Goal: Information Seeking & Learning: Learn about a topic

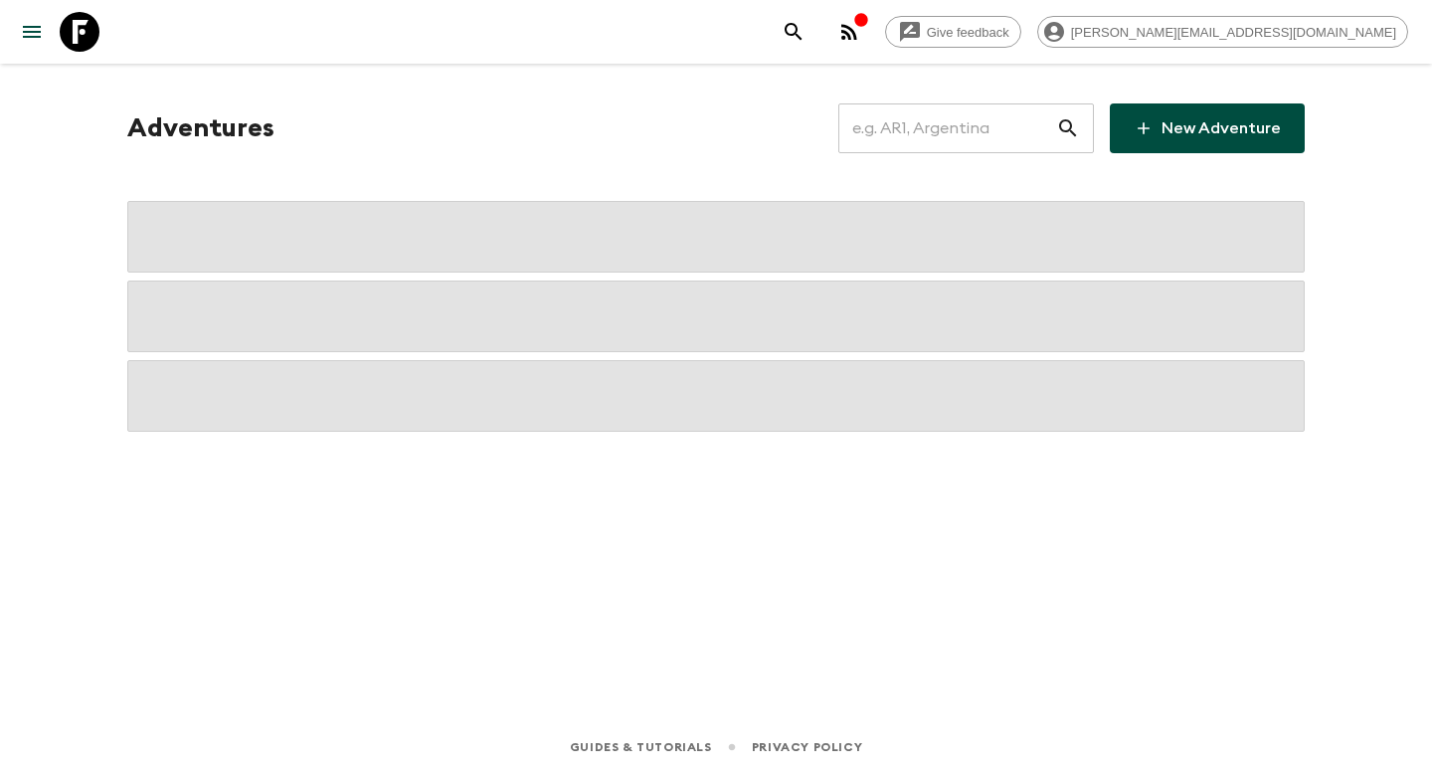
click at [885, 127] on input "text" at bounding box center [947, 128] width 218 height 56
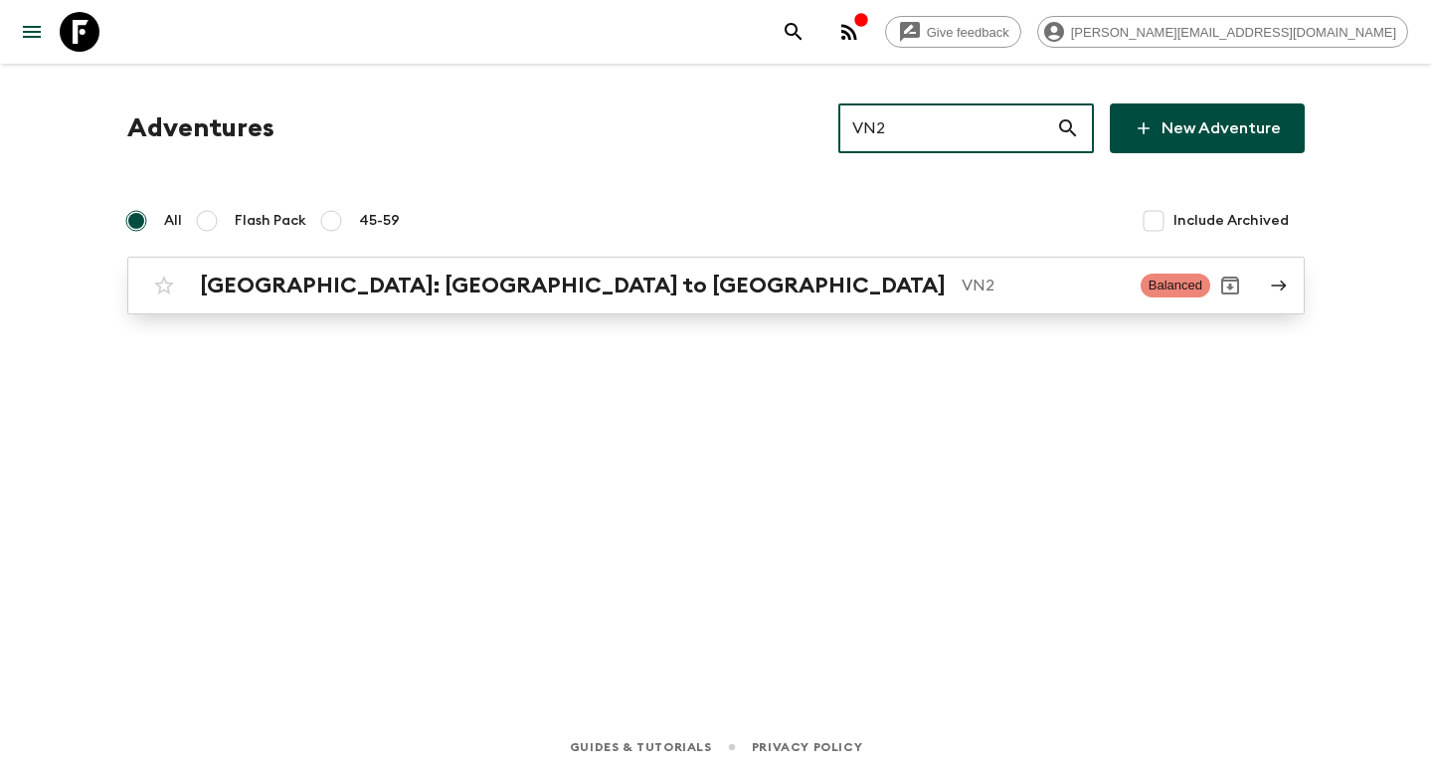
type input "VN2"
click at [962, 286] on p "VN2" at bounding box center [1043, 285] width 163 height 24
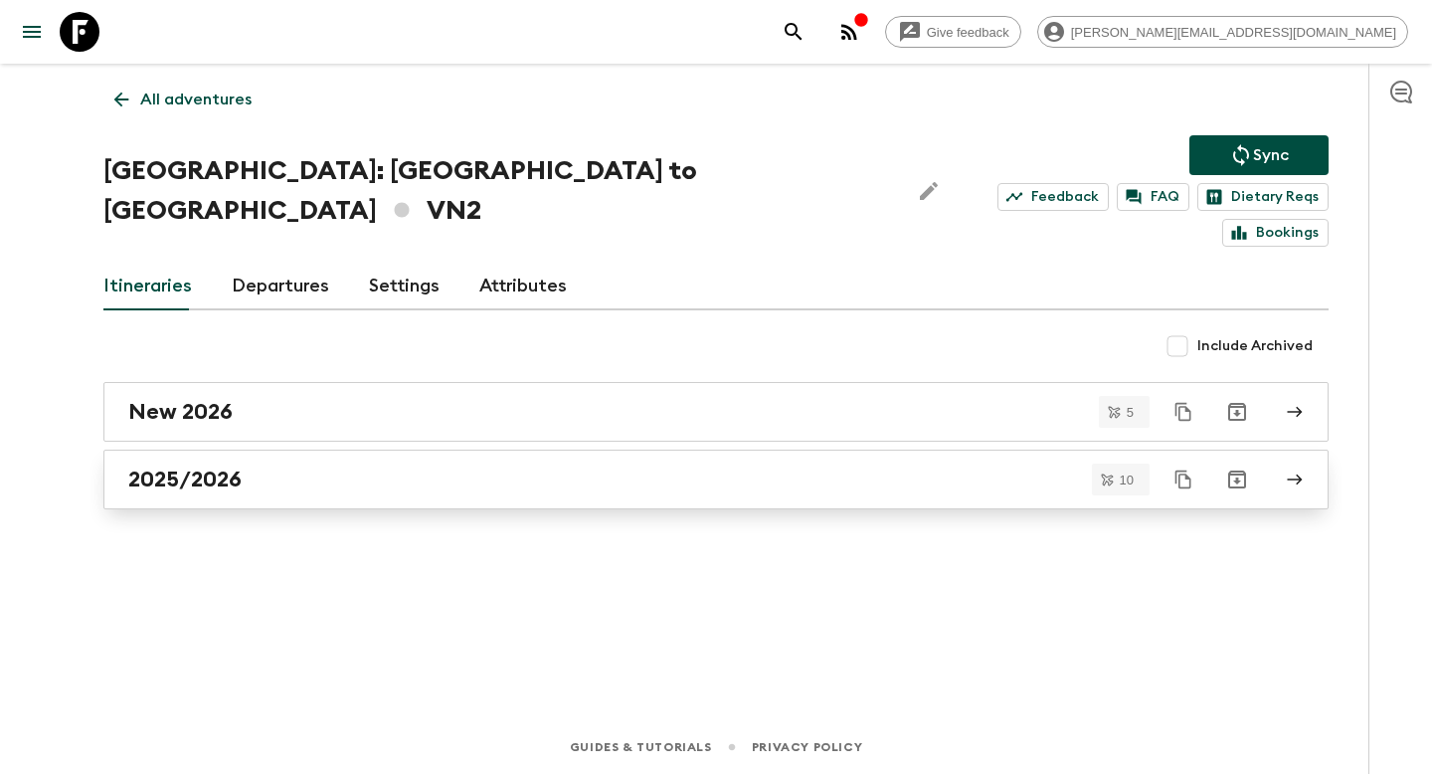
click at [498, 449] on link "2025/2026" at bounding box center [715, 479] width 1225 height 60
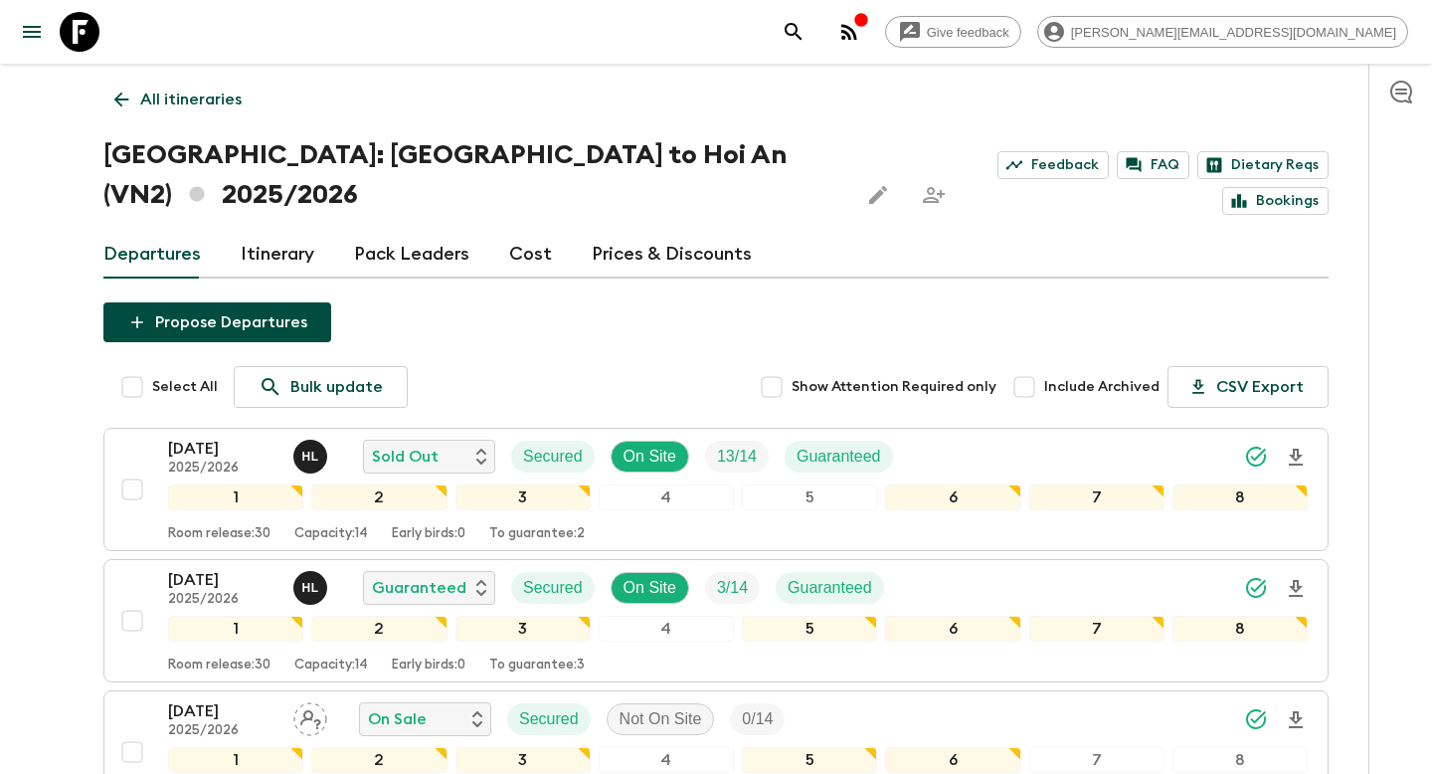
click at [288, 231] on link "Itinerary" at bounding box center [278, 255] width 74 height 48
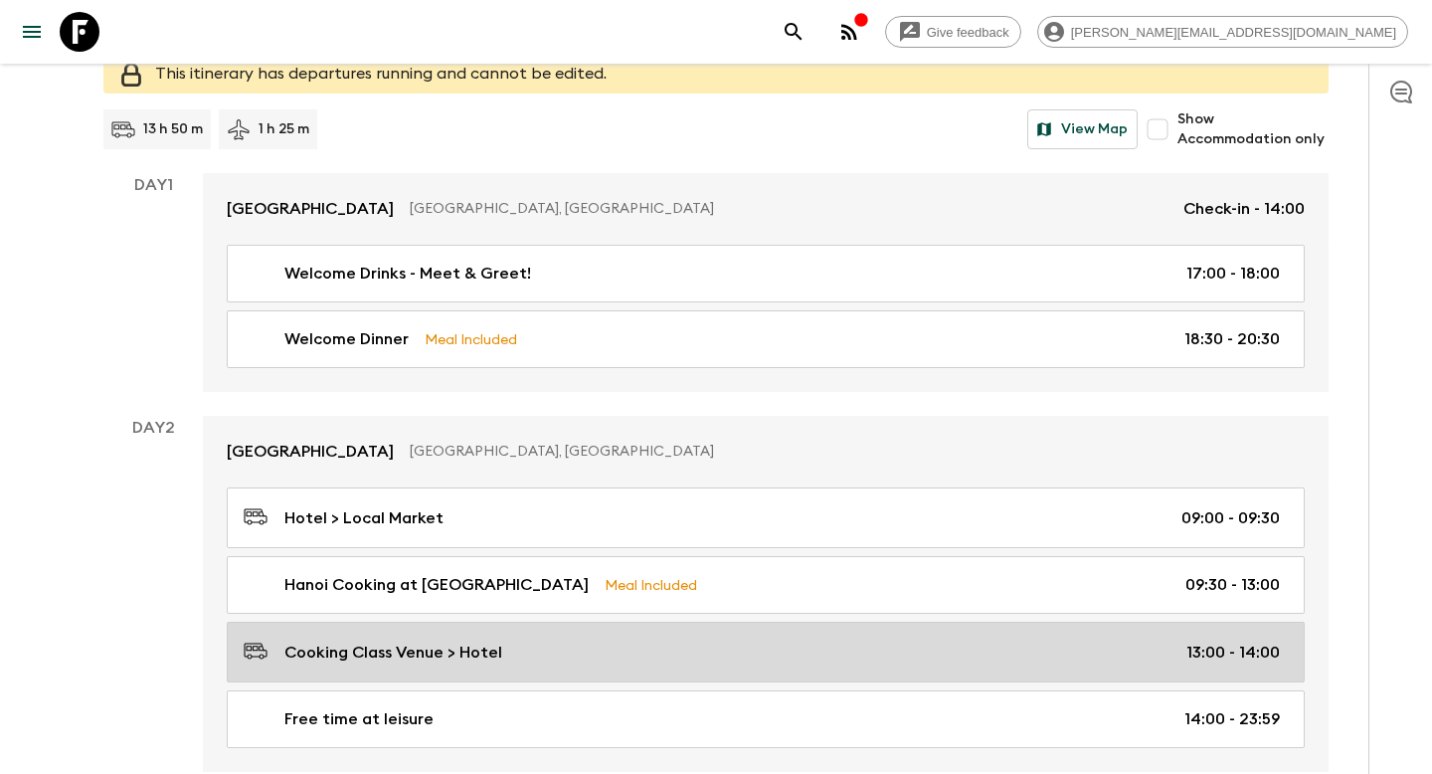
scroll to position [242, 0]
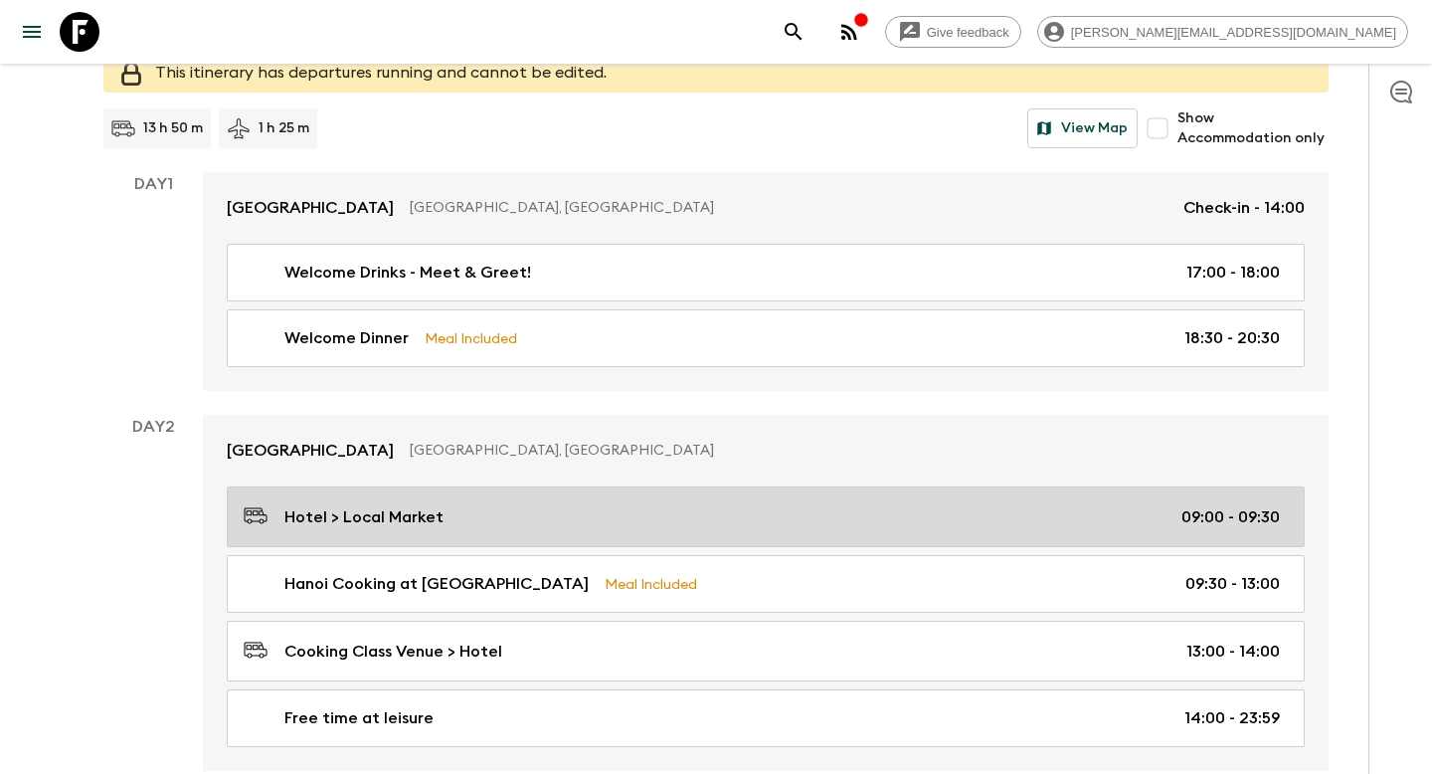
click at [688, 503] on div "Hotel > Local Market 09:00 - 09:30" at bounding box center [762, 516] width 1036 height 27
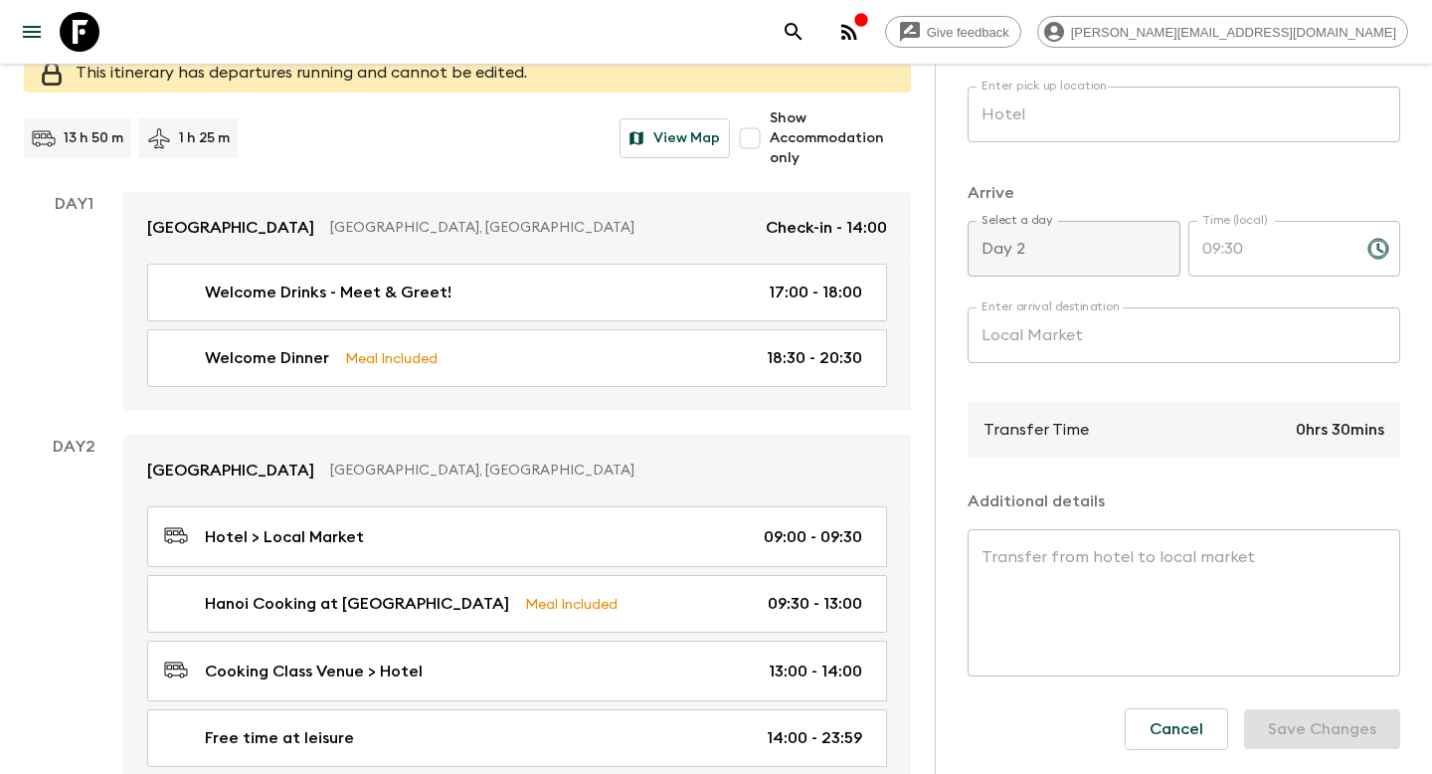
scroll to position [299, 0]
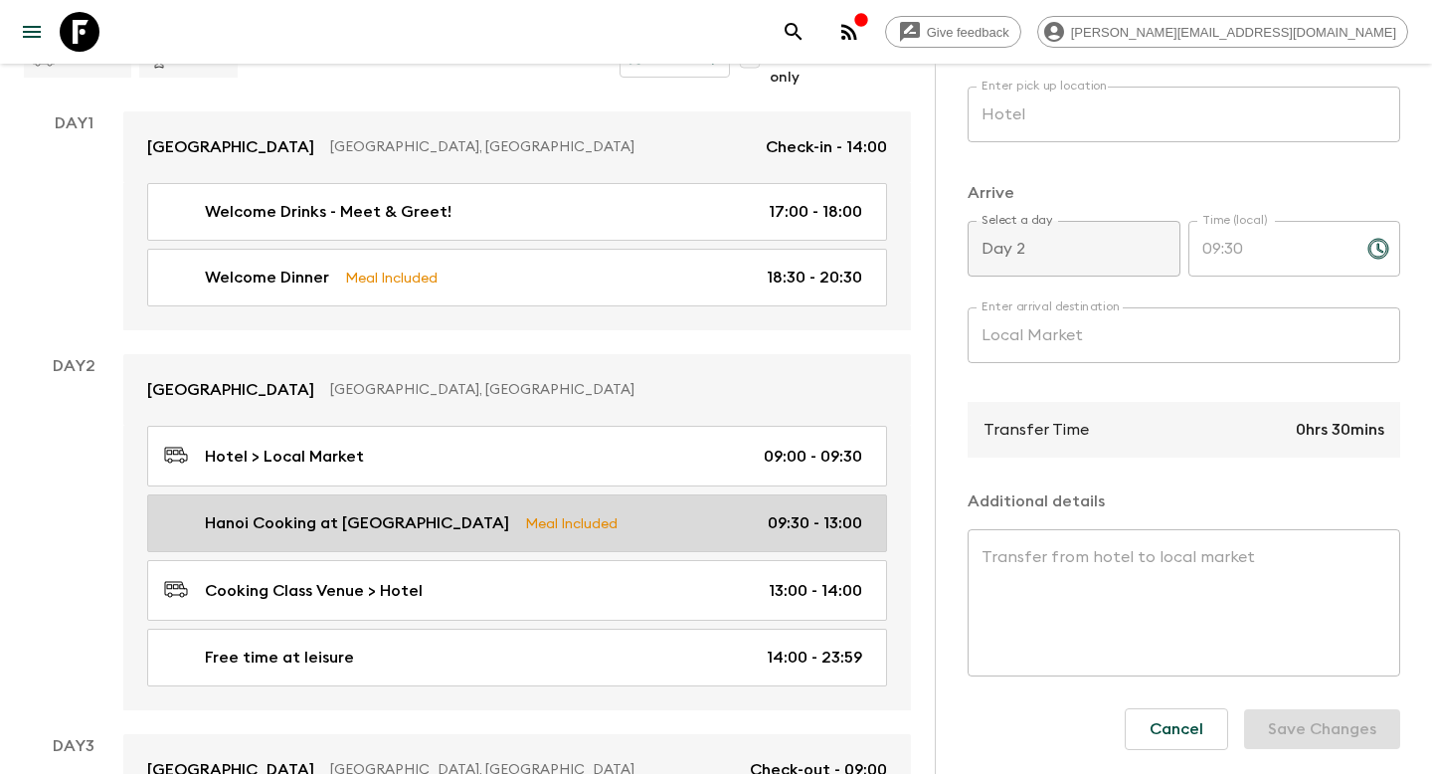
scroll to position [366, 0]
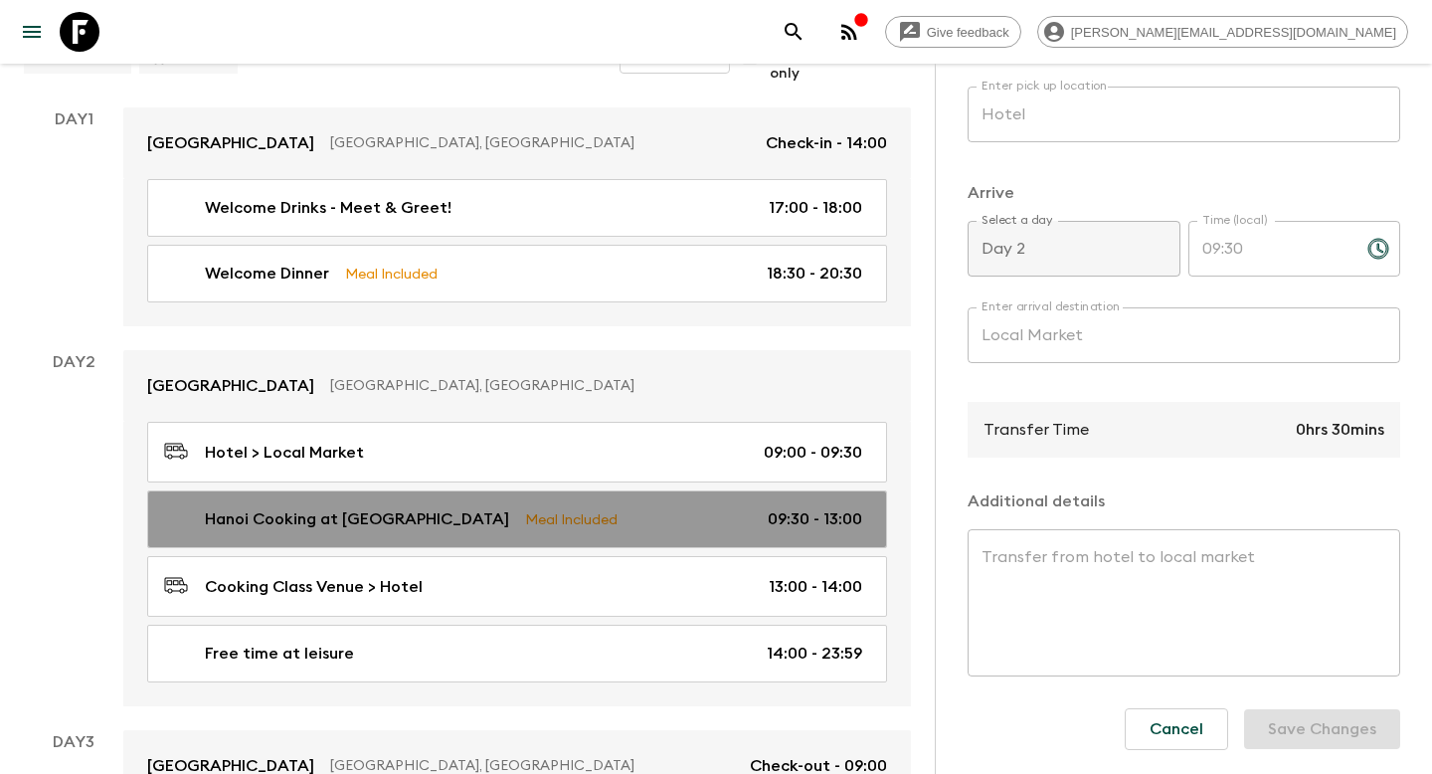
click at [646, 507] on div "Hanoi Cooking at Local House Meal Included 09:30 - 13:00" at bounding box center [513, 519] width 698 height 24
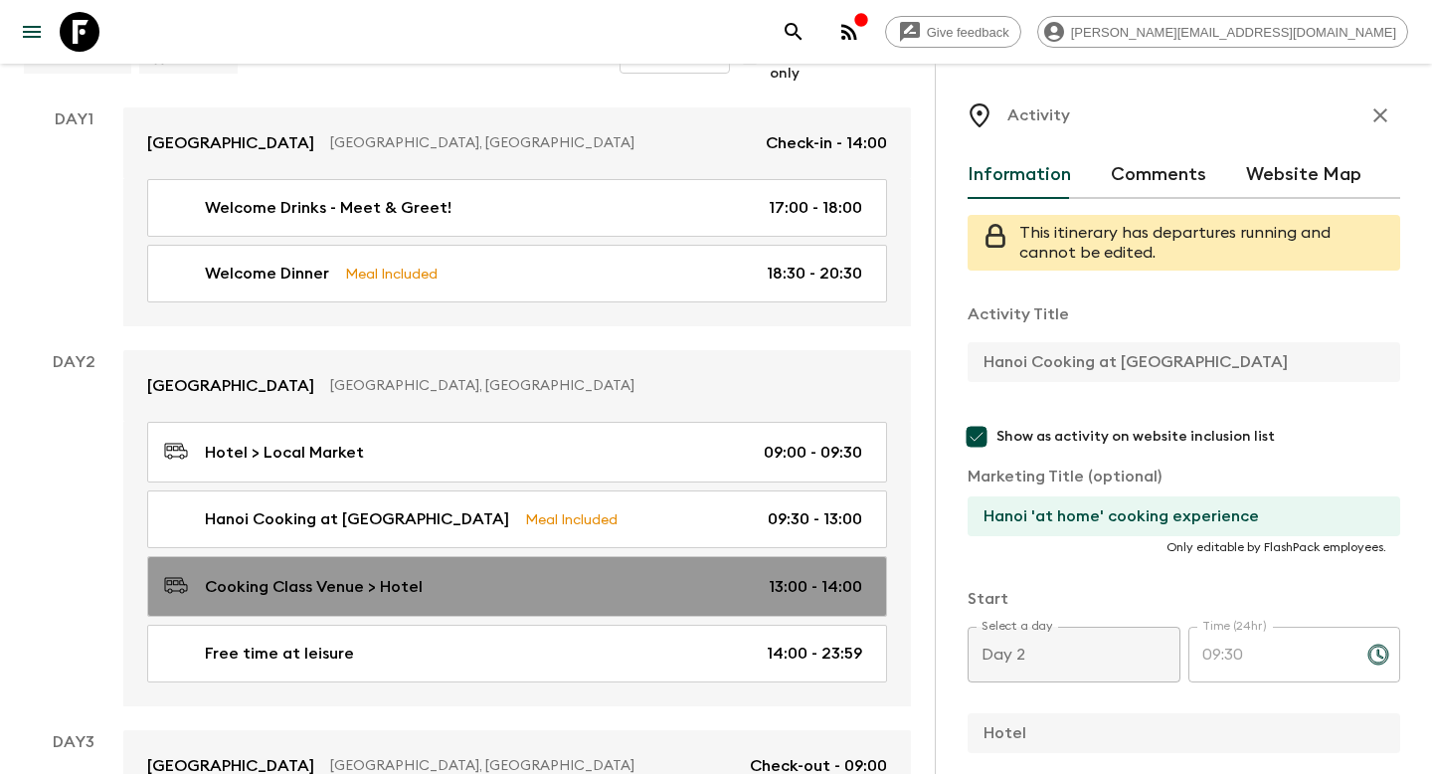
click at [623, 573] on div "Cooking Class Venue > Hotel 13:00 - 14:00" at bounding box center [513, 586] width 698 height 27
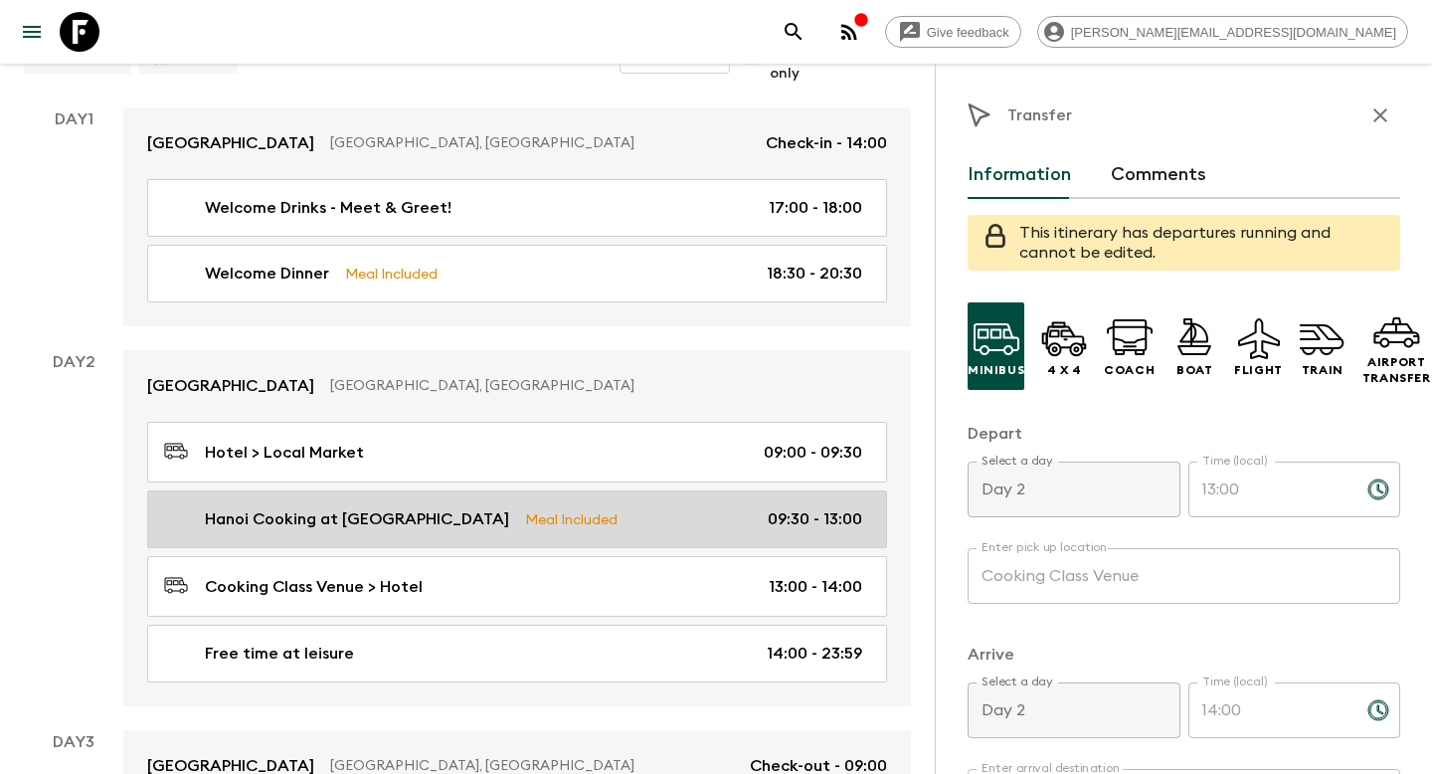
click at [639, 494] on link "Hanoi Cooking at Local House Meal Included 09:30 - 13:00" at bounding box center [517, 519] width 740 height 58
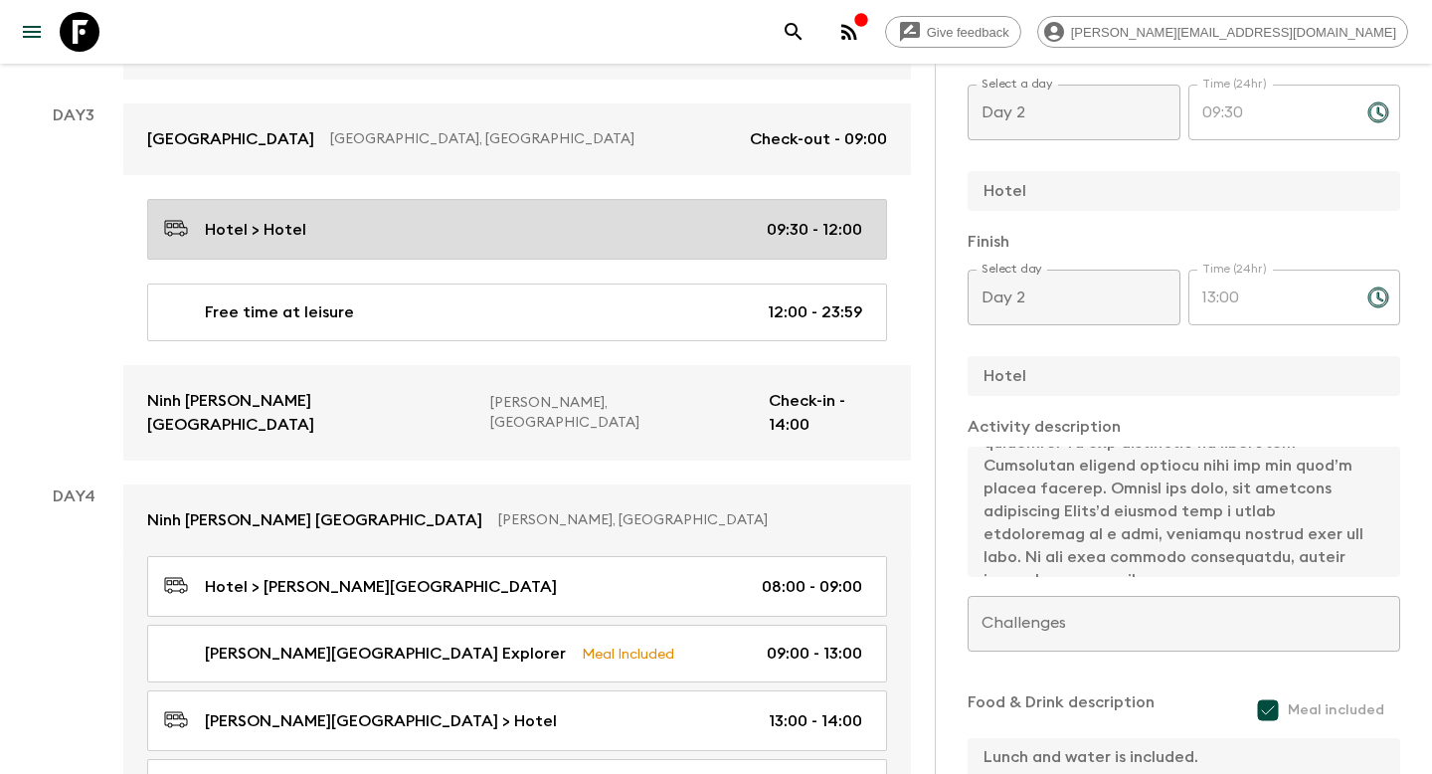
scroll to position [999, 0]
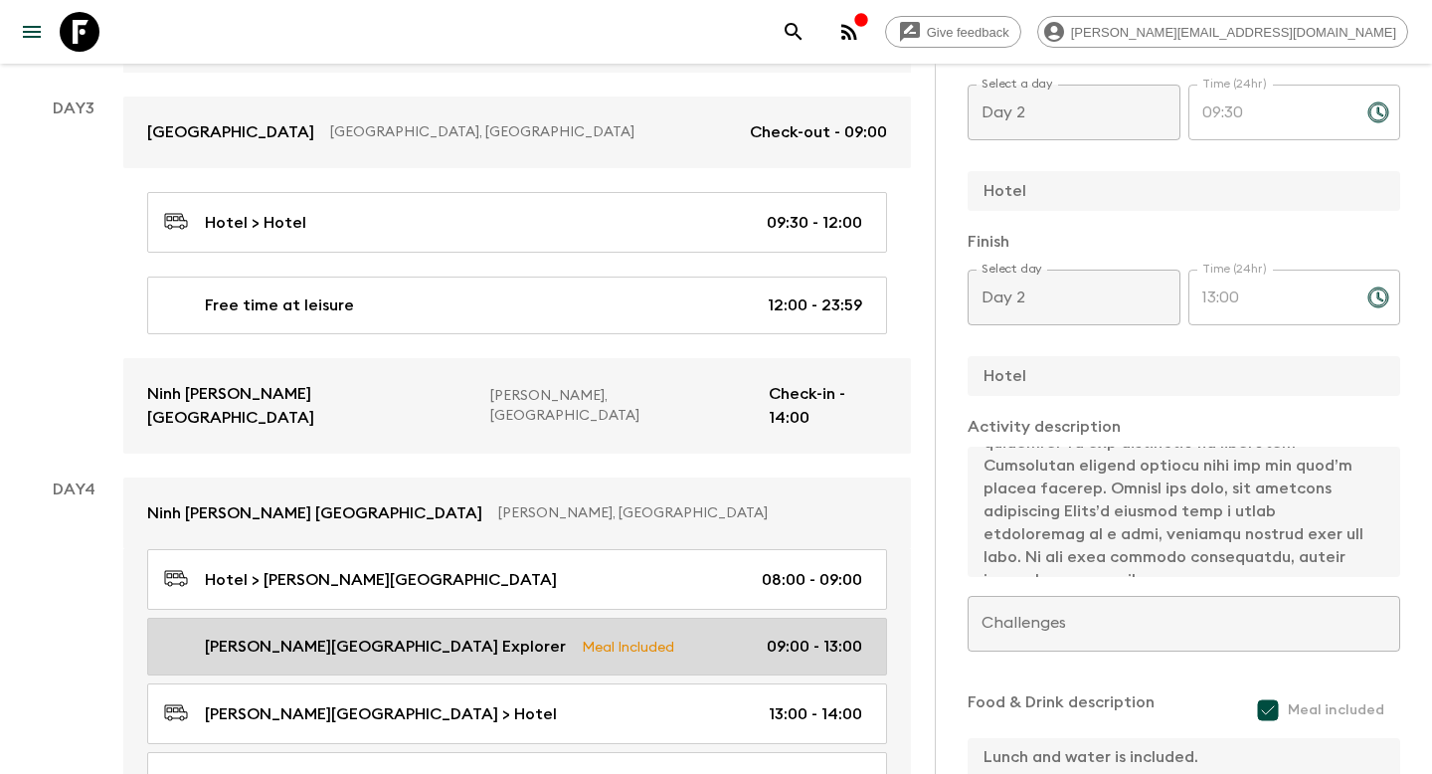
click at [363, 618] on link "[PERSON_NAME][GEOGRAPHIC_DATA] Explorer Meal Included 09:00 - 13:00" at bounding box center [517, 647] width 740 height 58
type input "[PERSON_NAME][GEOGRAPHIC_DATA] Explorer"
type input "[PERSON_NAME][GEOGRAPHIC_DATA] tour"
type textarea "Step into the heart of Vietnam’s oldest national park, where ancient history an…"
type input "Day 4"
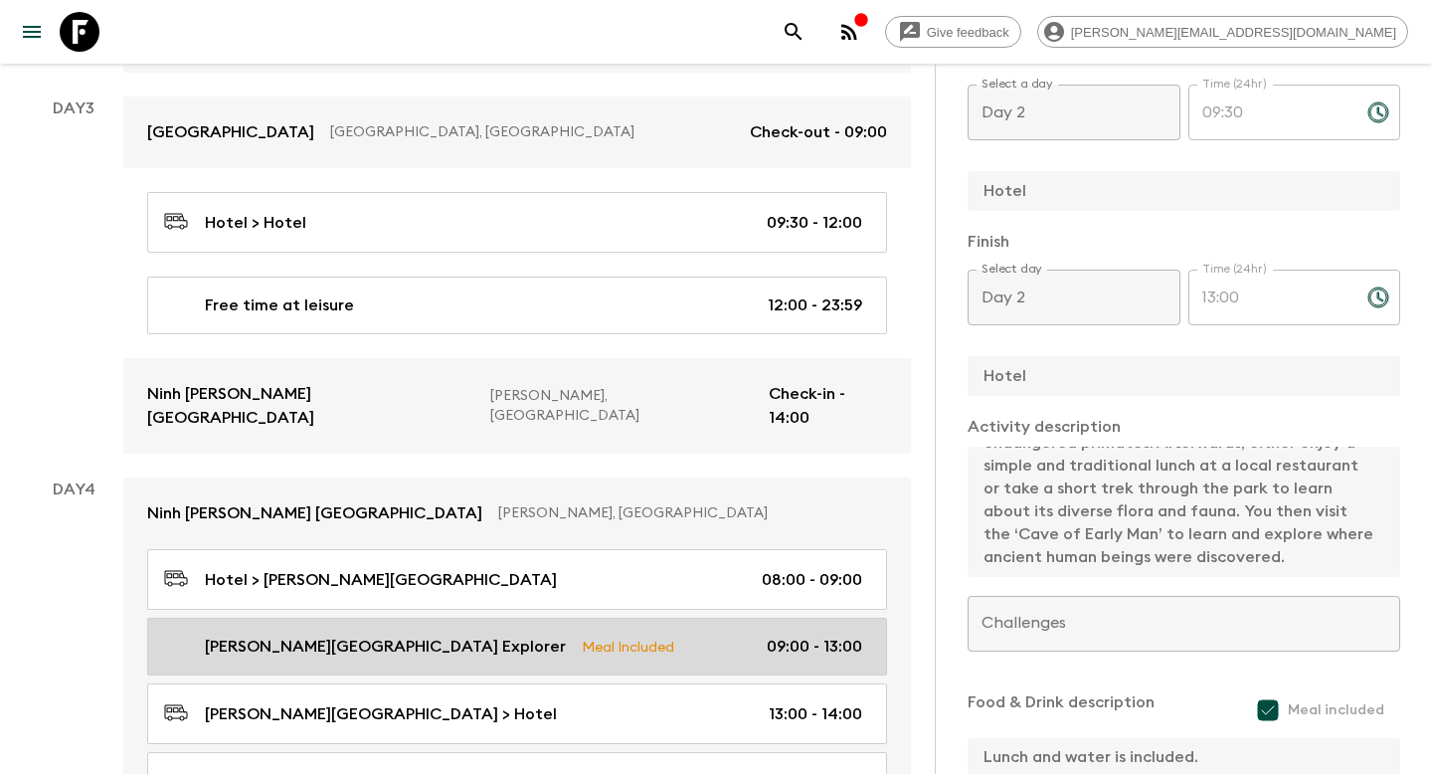
type input "09:00"
type input "Day 4"
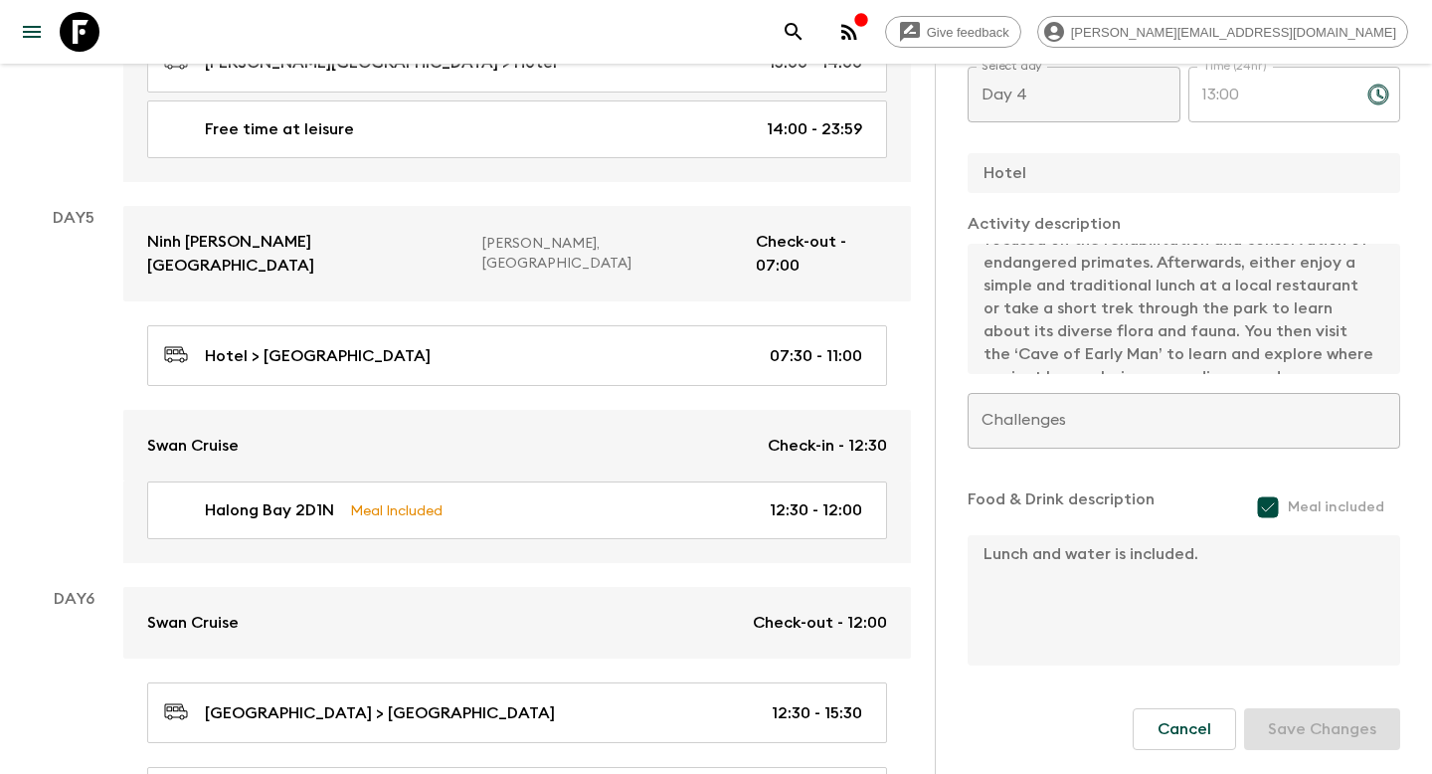
scroll to position [1650, 0]
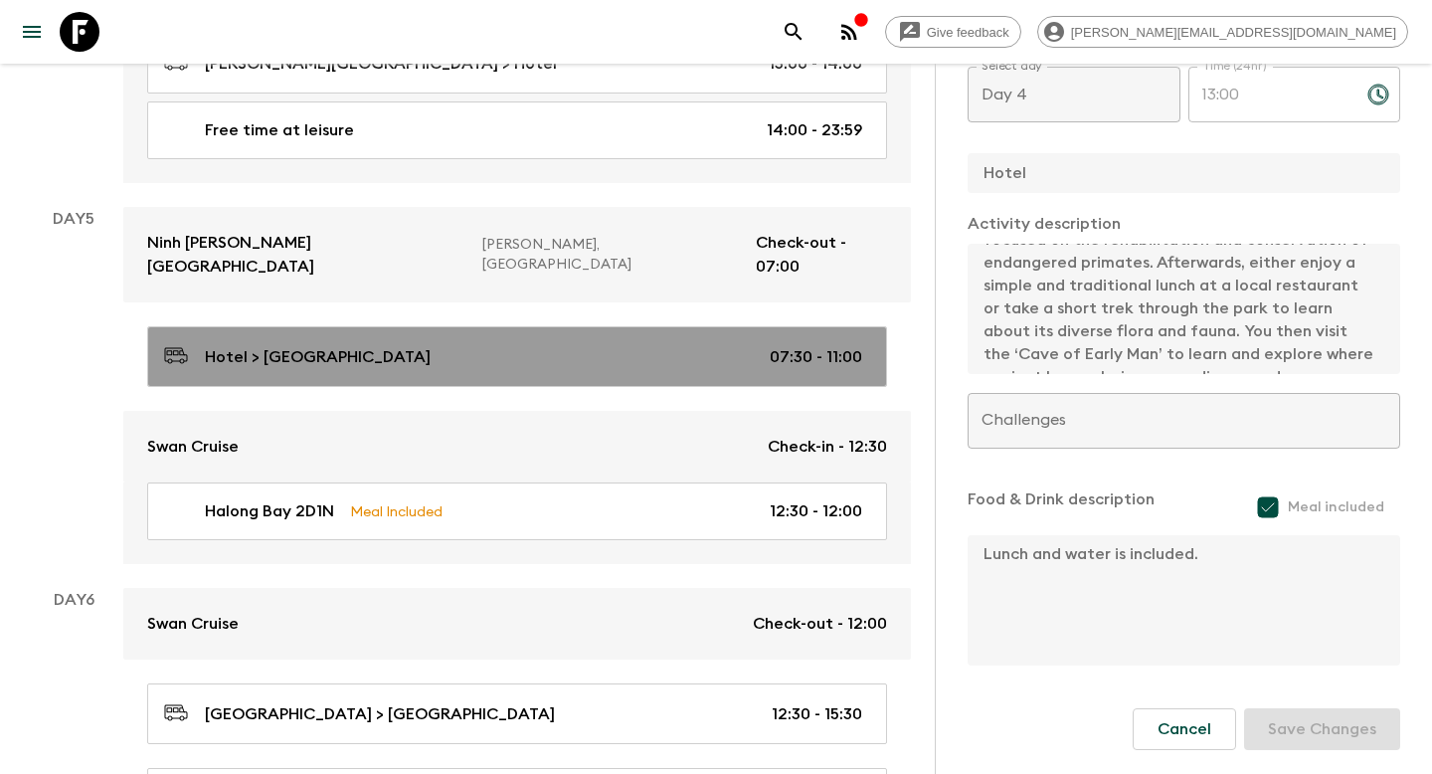
click at [537, 343] on div "Hotel > [GEOGRAPHIC_DATA] 07:30 - 11:00" at bounding box center [513, 356] width 698 height 27
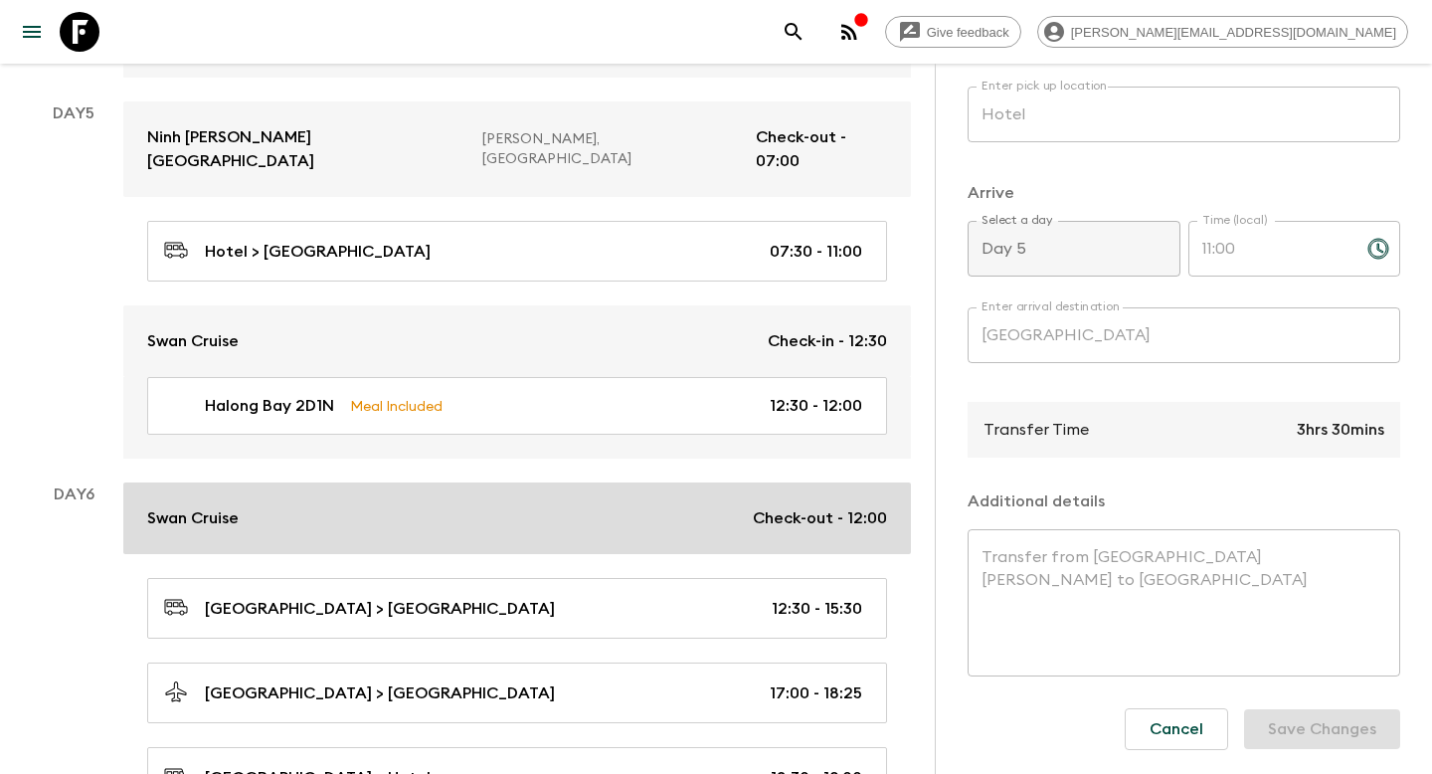
scroll to position [1758, 0]
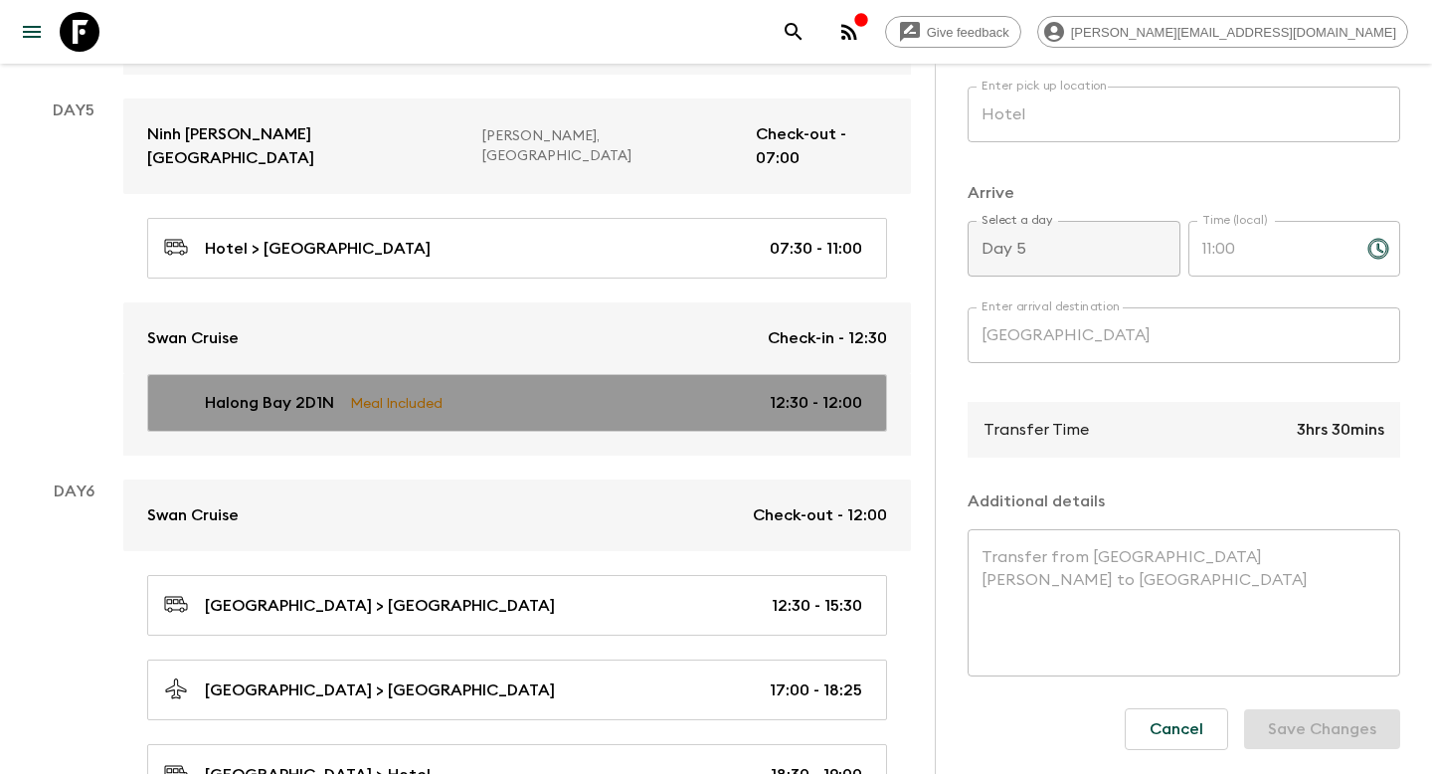
click at [568, 391] on div "Halong Bay 2D1N Meal Included 12:30 - 12:00" at bounding box center [513, 403] width 698 height 24
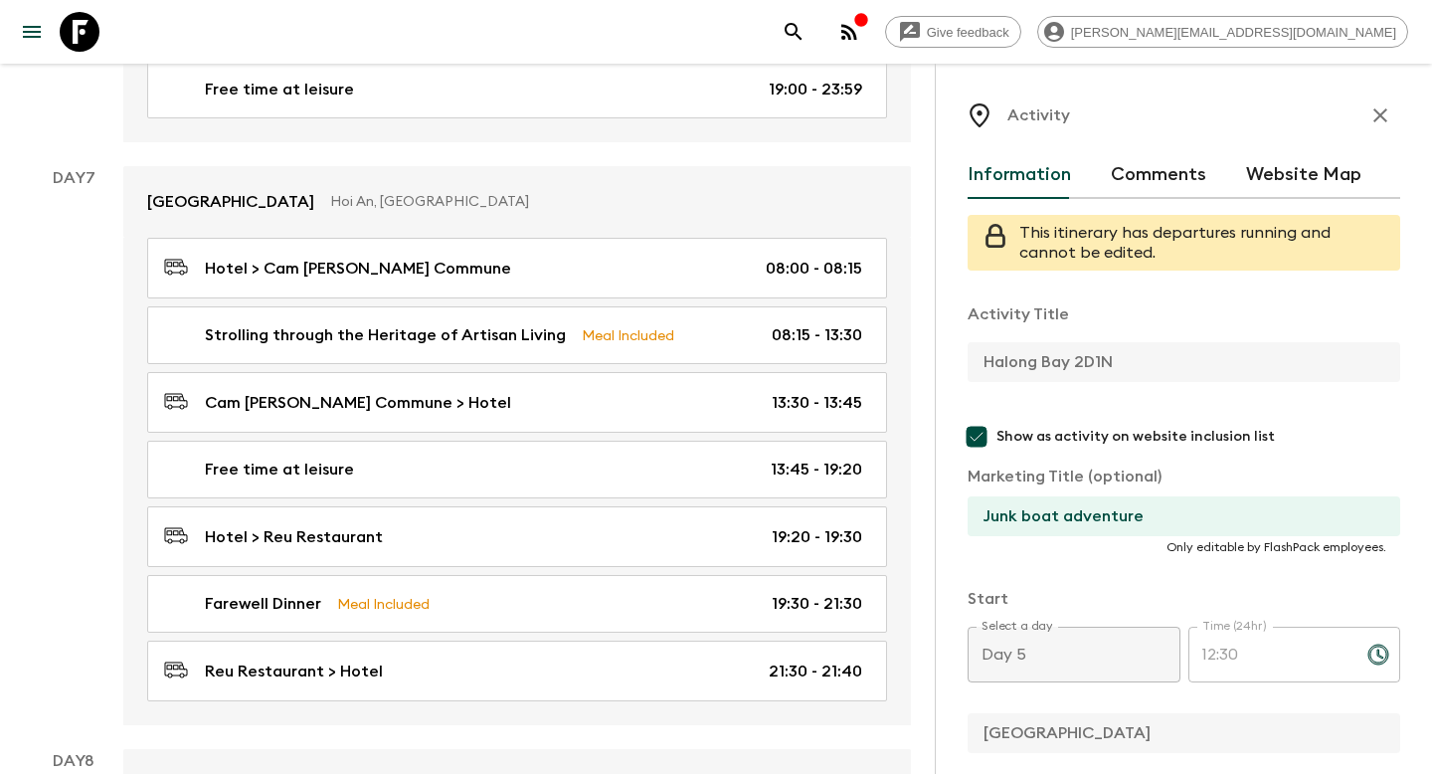
scroll to position [2591, 0]
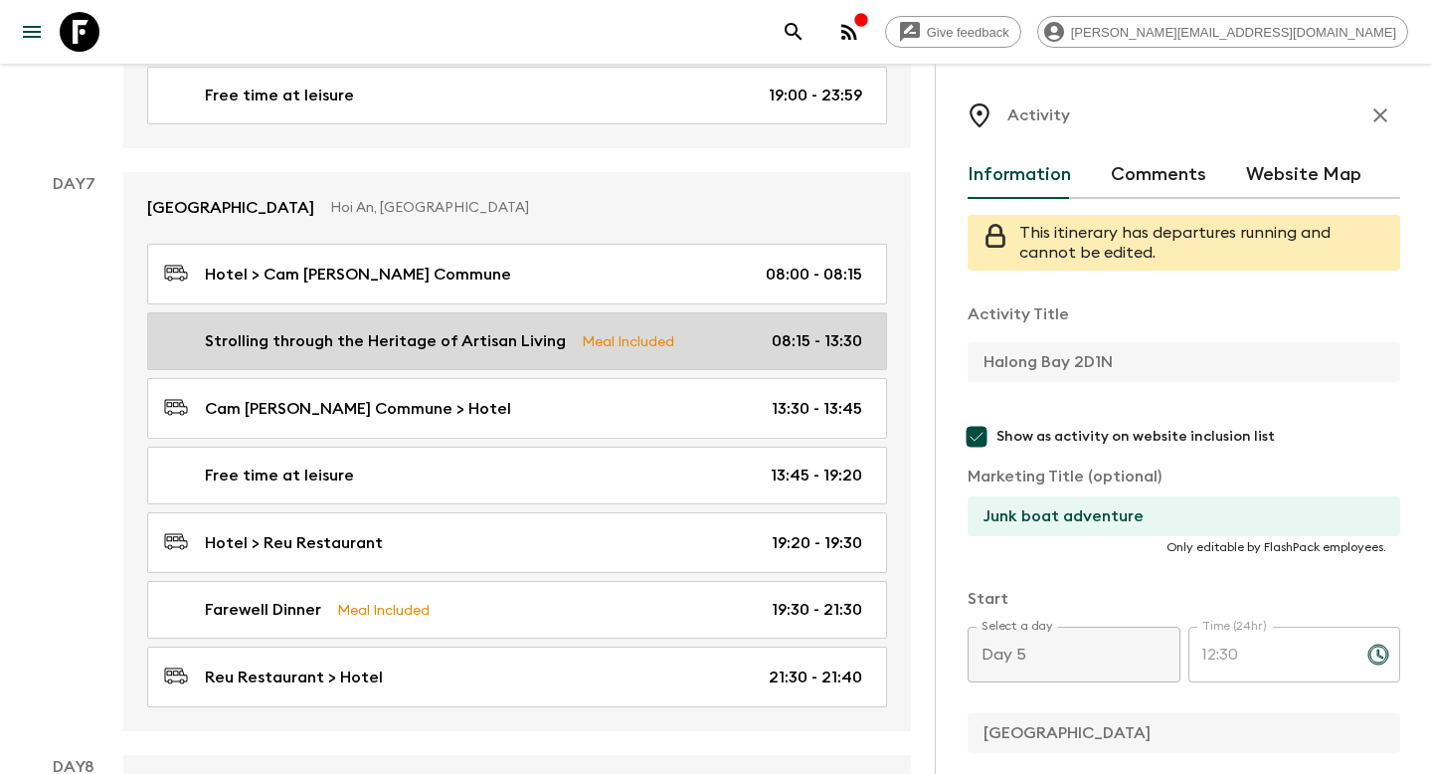
click at [517, 312] on link "Strolling through the Heritage of Artisan Living Meal Included 08:15 - 13:30" at bounding box center [517, 341] width 740 height 58
type input "Strolling through the Heritage of Artisan Living"
type input "Immersive artisan experience"
type input "Hotel"
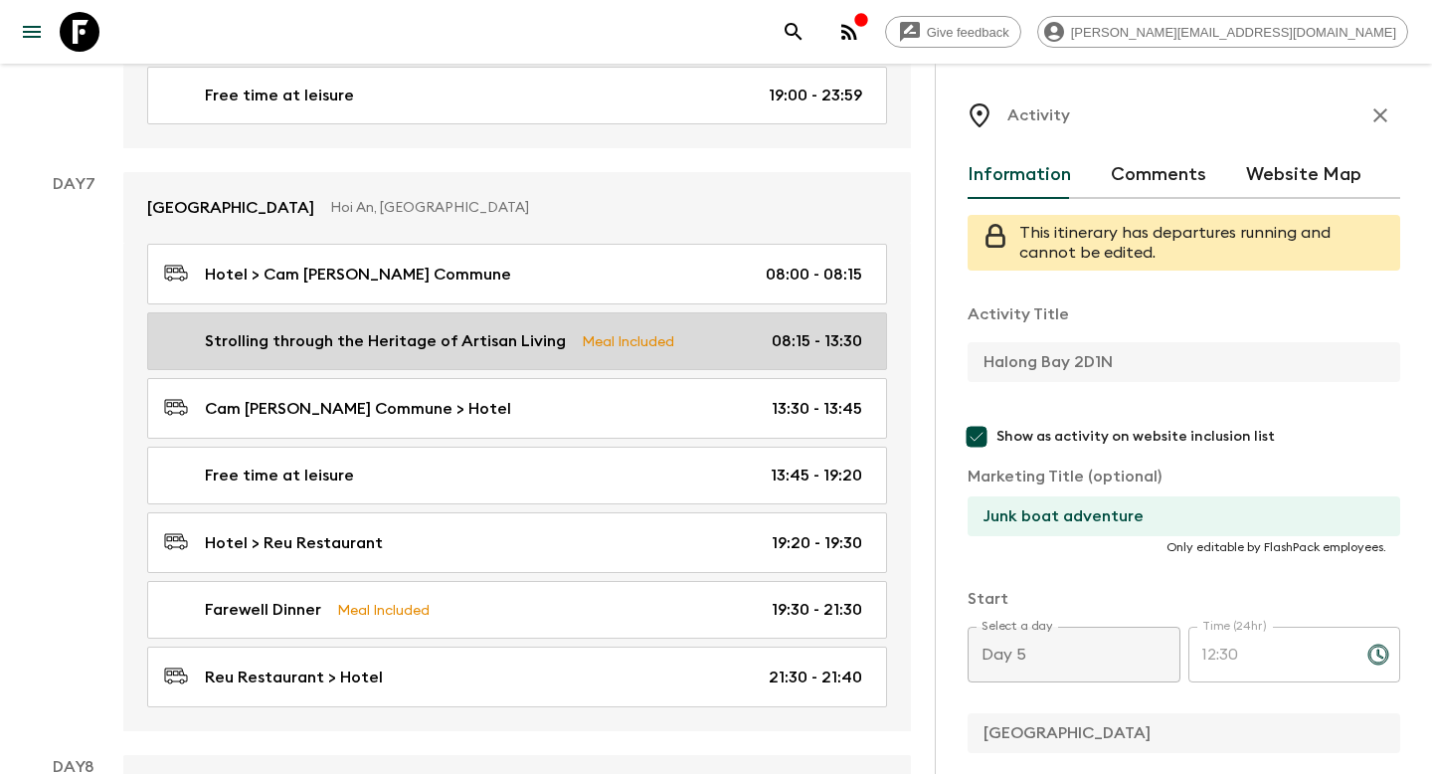
type textarea "Visit a local family home, 20 minutes outside of [GEOGRAPHIC_DATA]. Listen to t…"
type textarea "Lunch and water is included."
type input "Day 7"
type input "08:15"
type input "Day 7"
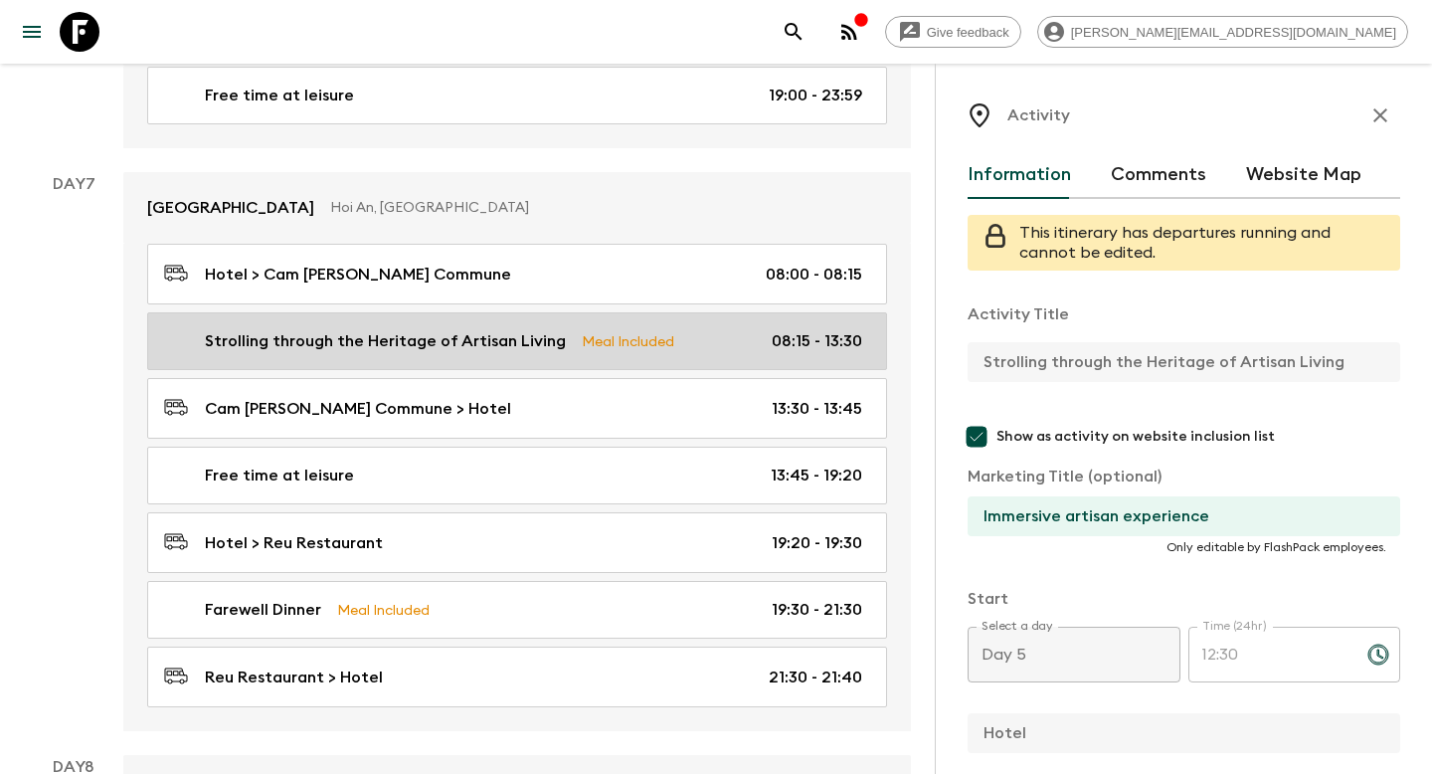
type input "13:30"
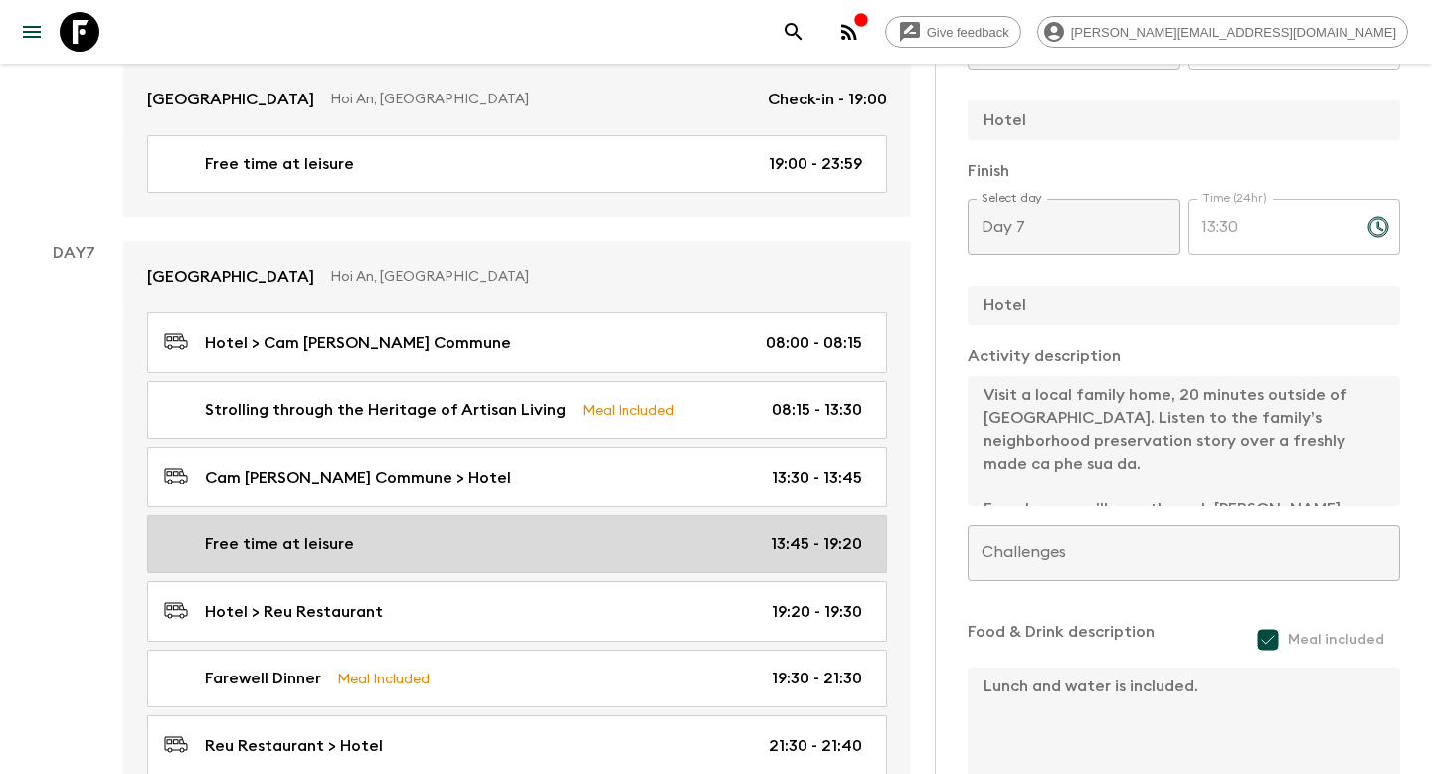
scroll to position [2526, 0]
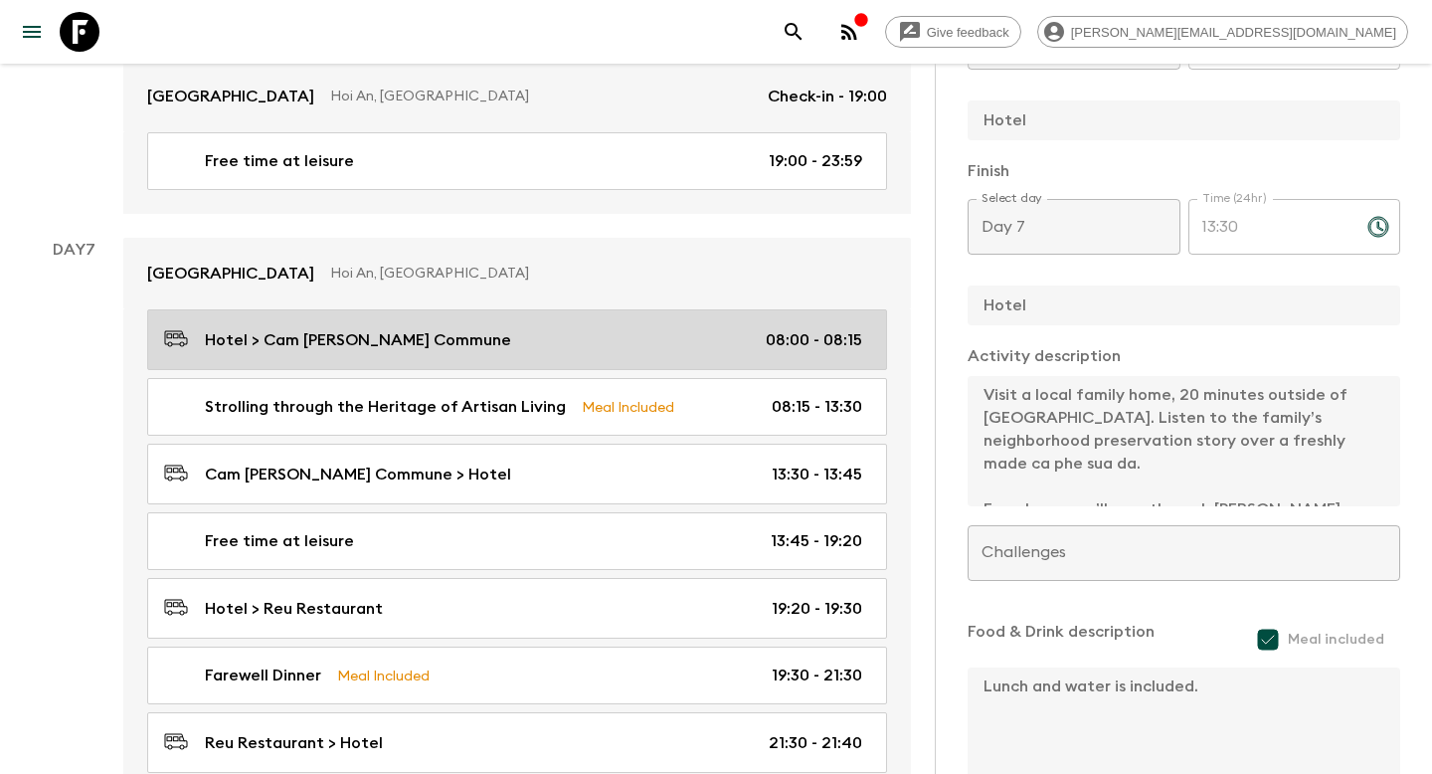
click at [497, 309] on link "Hotel > Cam [PERSON_NAME] Commune 08:00 - 08:15" at bounding box center [517, 339] width 740 height 61
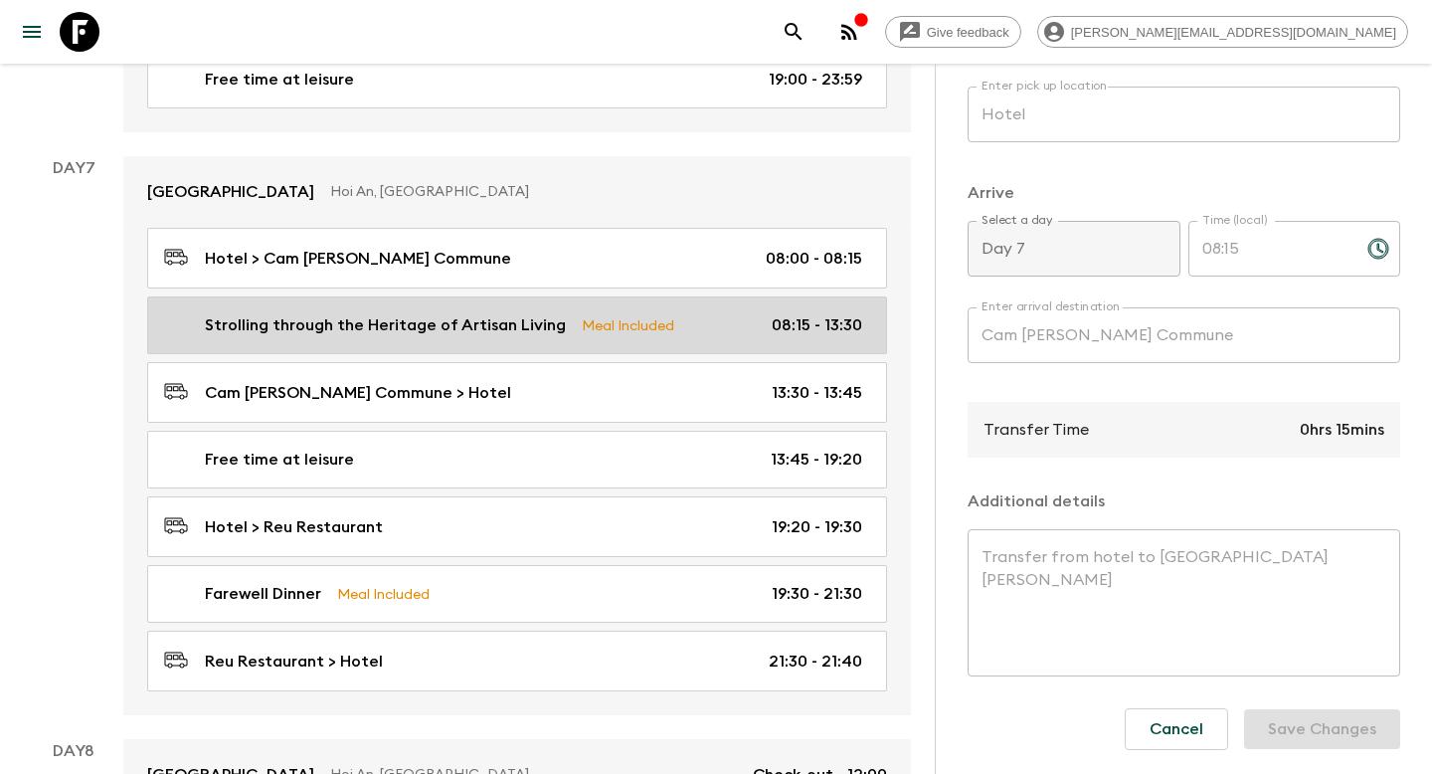
scroll to position [2547, 0]
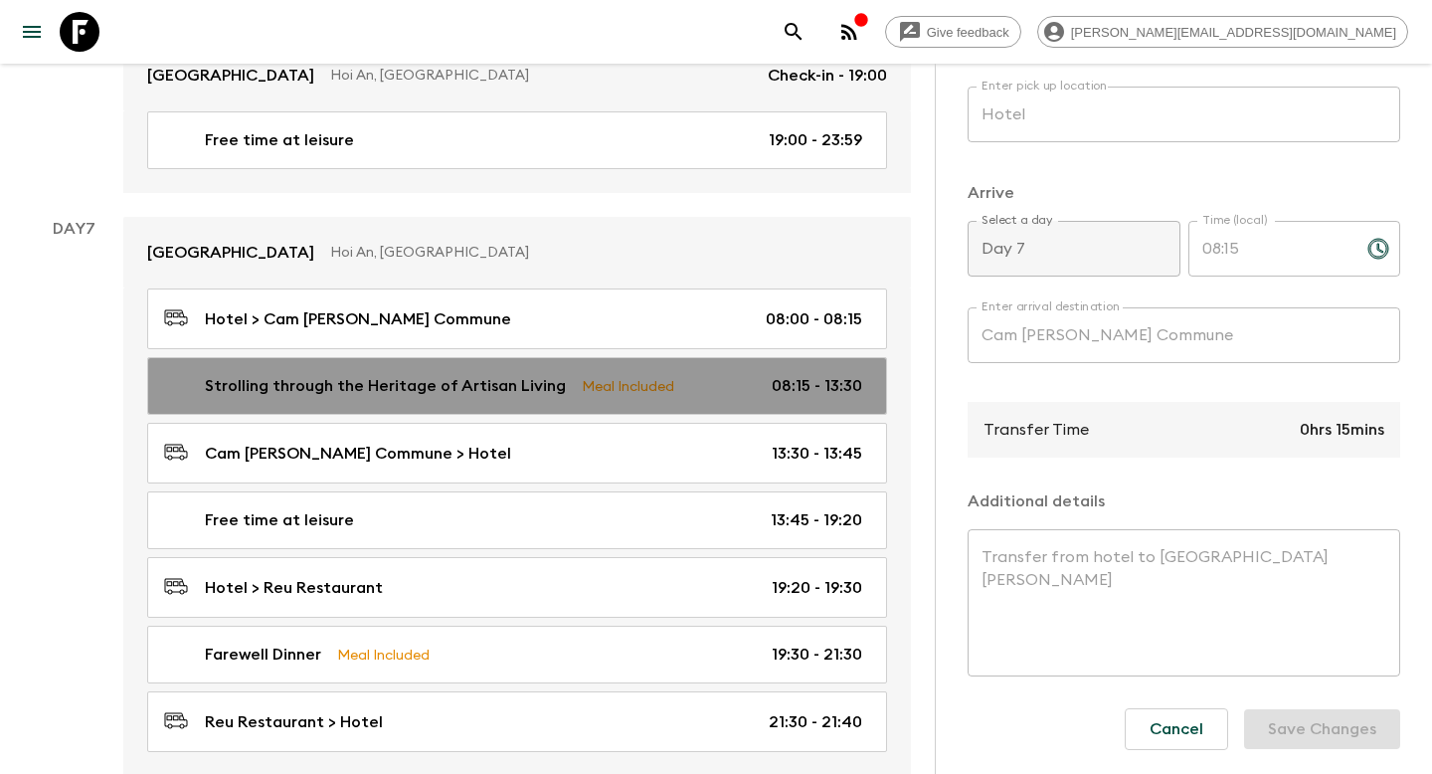
click at [492, 374] on p "Strolling through the Heritage of Artisan Living" at bounding box center [385, 386] width 361 height 24
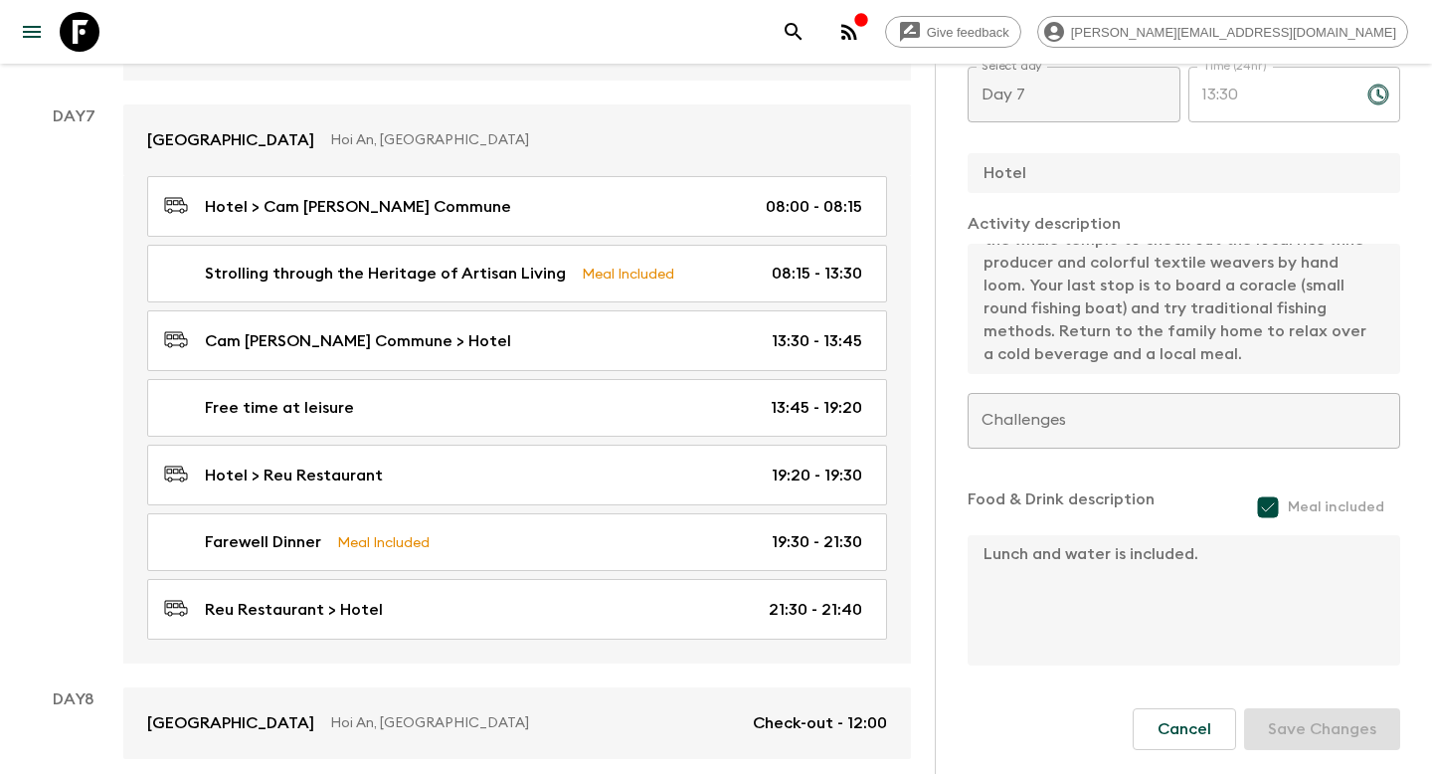
scroll to position [2658, 0]
